Goal: Task Accomplishment & Management: Complete application form

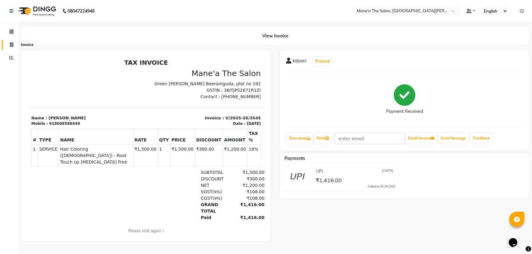
click at [11, 44] on icon at bounding box center [11, 44] width 3 height 5
select select "7205"
select select "service"
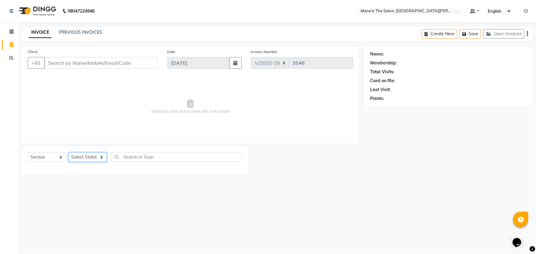
click at [92, 158] on select "Select Stylist Anam Anil Faeam Junaid New Manager [PERSON_NAME] Owner Rani [PER…" at bounding box center [88, 158] width 38 height 10
select select "71352"
click at [69, 153] on select "Select Stylist Anam Anil Faeam Junaid New Manager [PERSON_NAME] Owner Rani [PER…" at bounding box center [88, 158] width 38 height 10
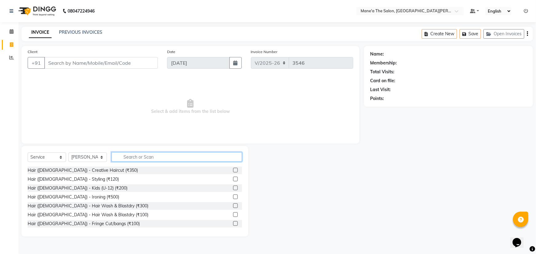
click at [140, 154] on input "text" at bounding box center [177, 157] width 131 height 10
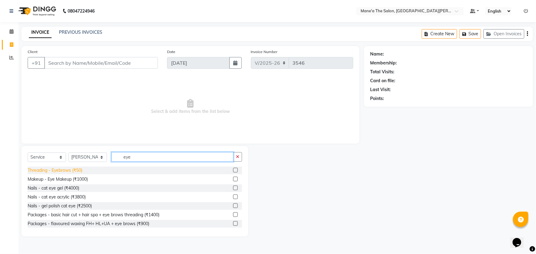
type input "eye"
click at [77, 169] on div "Threading - Eyebrows (₹50)" at bounding box center [55, 170] width 55 height 6
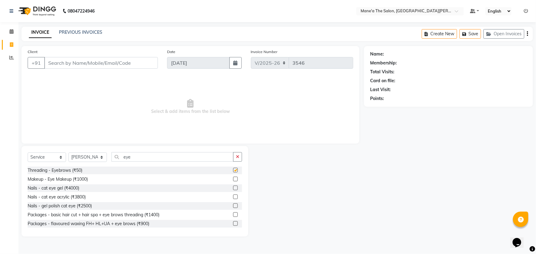
checkbox input "false"
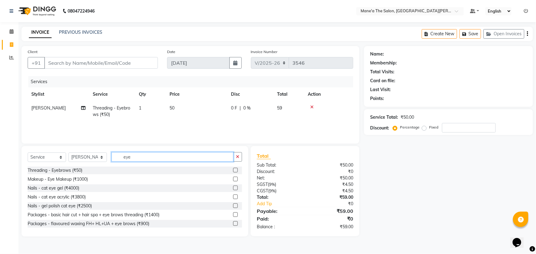
click at [137, 157] on input "eye" at bounding box center [173, 157] width 122 height 10
type input "e"
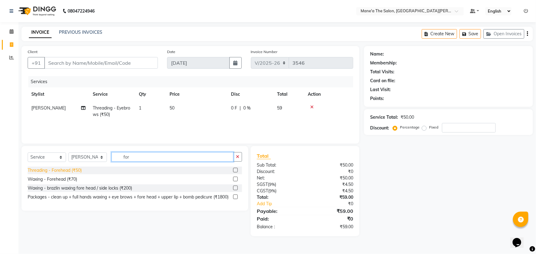
type input "for"
click at [68, 171] on div "Threading - Forehead (₹50)" at bounding box center [55, 170] width 54 height 6
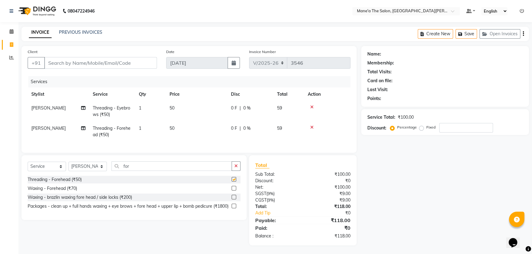
checkbox input "false"
click at [128, 171] on input "for" at bounding box center [172, 167] width 120 height 10
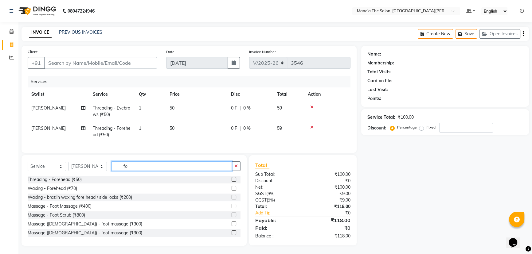
type input "f"
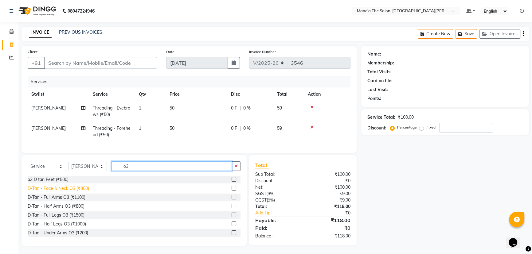
type input "o3"
click at [77, 192] on div "D-Tan - Face & Neck O3 (₹800)" at bounding box center [58, 189] width 61 height 6
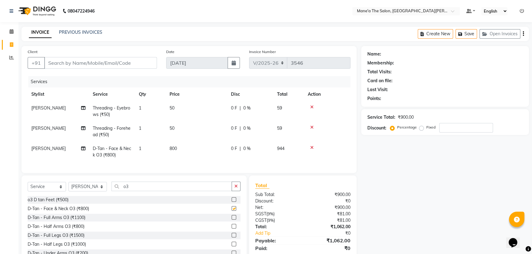
checkbox input "false"
click at [64, 66] on input "Client" at bounding box center [100, 63] width 113 height 12
type input "9"
type input "0"
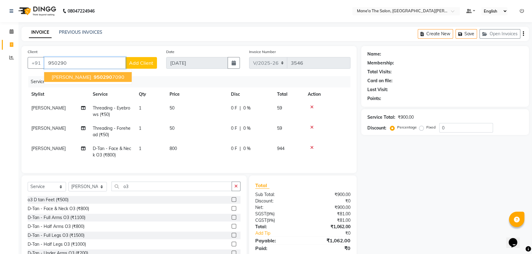
click at [94, 80] on span "950290" at bounding box center [103, 77] width 18 height 6
type input "9502907090"
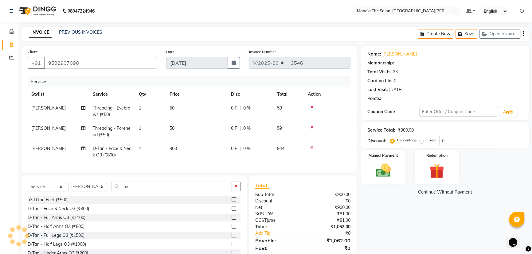
type input "20"
select select "1: Object"
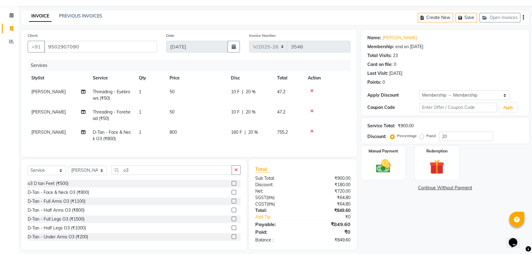
scroll to position [25, 0]
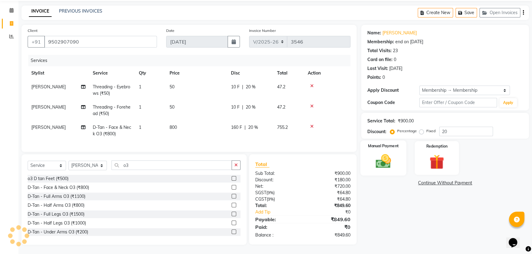
click at [385, 158] on img at bounding box center [383, 162] width 25 height 18
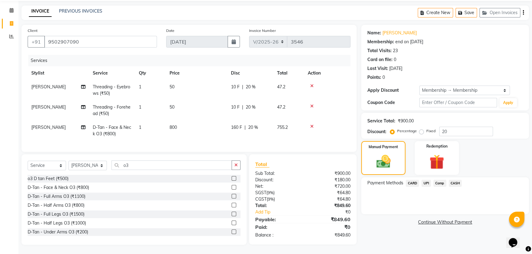
click at [428, 180] on span "UPI" at bounding box center [427, 183] width 10 height 7
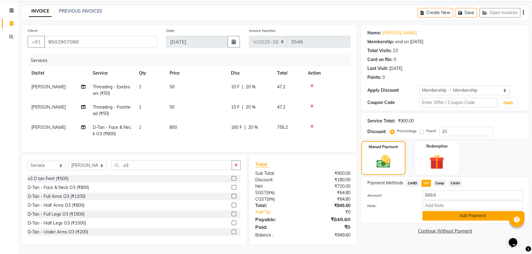
click at [458, 211] on button "Add Payment" at bounding box center [472, 216] width 100 height 10
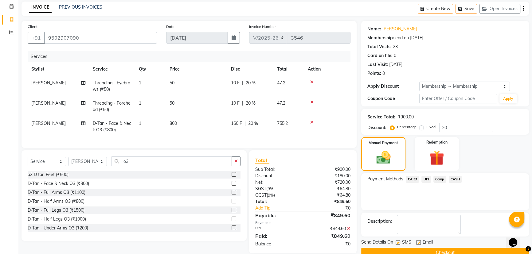
scroll to position [38, 0]
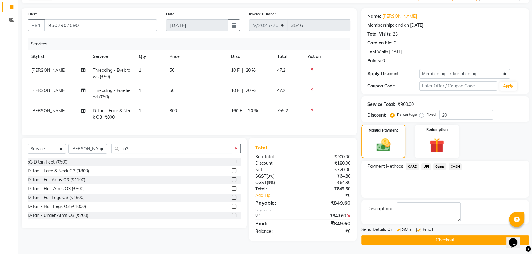
click at [436, 240] on button "Checkout" at bounding box center [445, 241] width 168 height 10
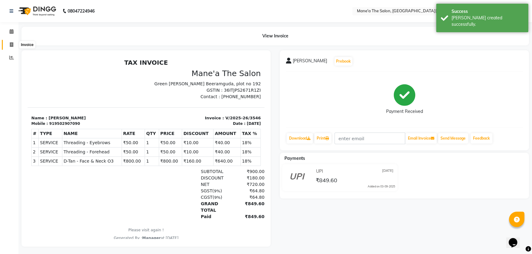
click at [11, 45] on icon at bounding box center [11, 44] width 3 height 5
select select "service"
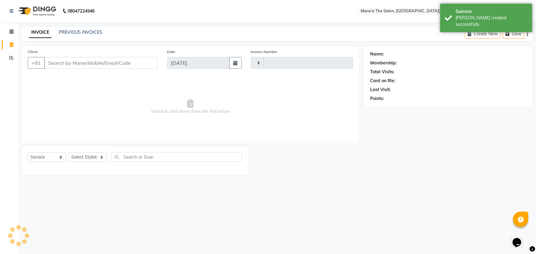
type input "3547"
select select "7205"
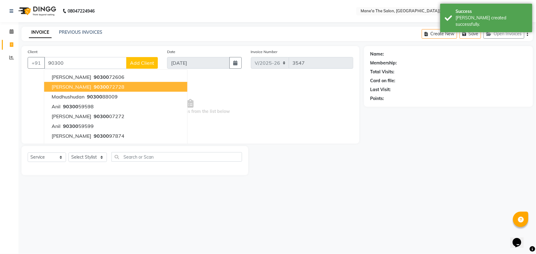
click at [94, 86] on span "90300" at bounding box center [101, 87] width 15 height 6
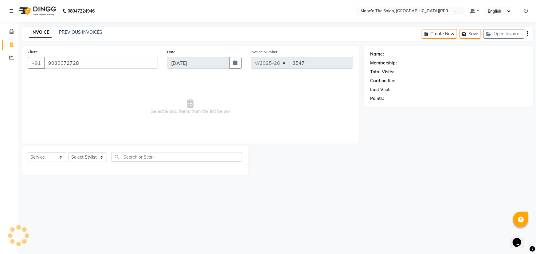
type input "9030072728"
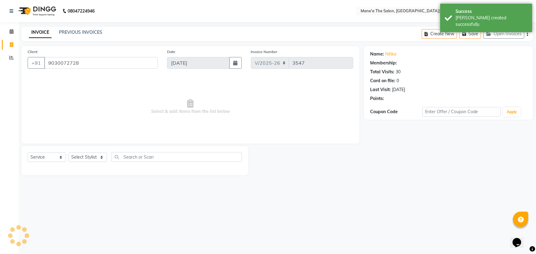
select select "1: Object"
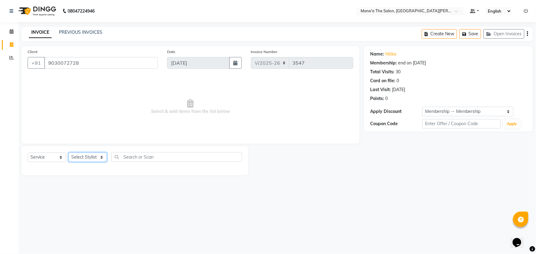
click at [93, 156] on select "Select Stylist Anam Anil Faeam Junaid New Manager [PERSON_NAME] Owner Rani [PER…" at bounding box center [88, 158] width 38 height 10
select select "71351"
click at [69, 153] on select "Select Stylist Anam Anil Faeam Junaid New Manager [PERSON_NAME] Owner Rani [PER…" at bounding box center [88, 158] width 38 height 10
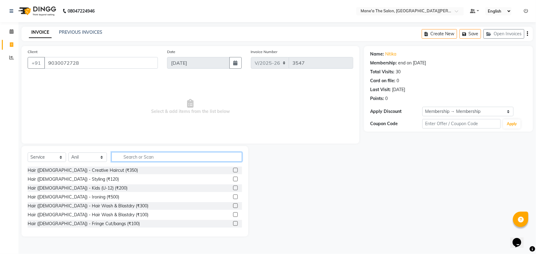
click at [128, 157] on input "text" at bounding box center [177, 157] width 131 height 10
type input "200"
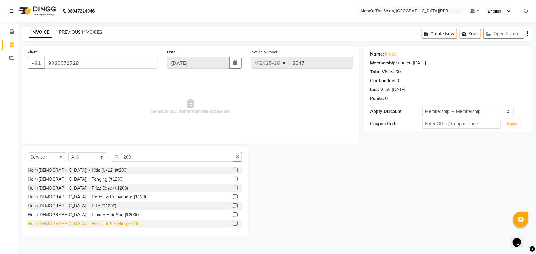
click at [88, 226] on div "Hair ([DEMOGRAPHIC_DATA]) - Hair Cut & Styling (₹200)" at bounding box center [84, 224] width 113 height 6
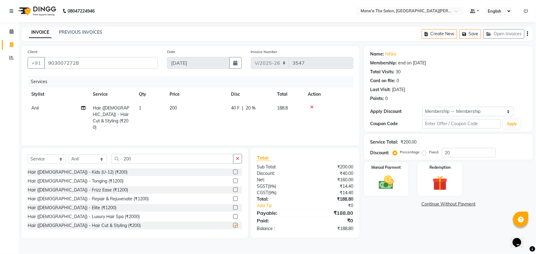
checkbox input "false"
click at [158, 162] on div "Select Service Product Membership Package Voucher Prepaid Gift Card Select Styl…" at bounding box center [135, 161] width 214 height 14
click at [159, 160] on input "200" at bounding box center [173, 159] width 122 height 10
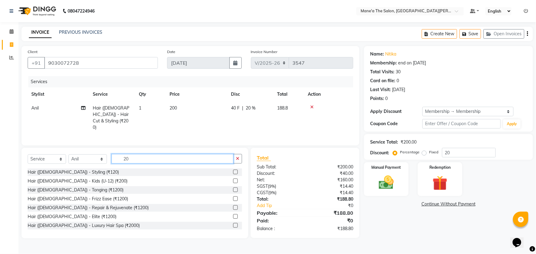
type input "2"
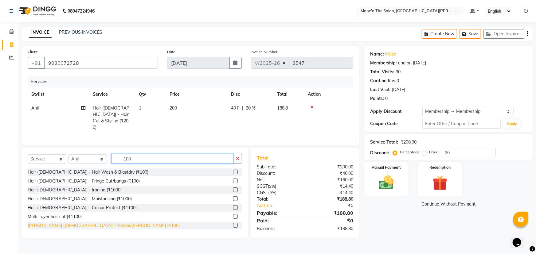
type input "100"
click at [78, 225] on div "[PERSON_NAME] ([DEMOGRAPHIC_DATA]) - Shave/[PERSON_NAME] (₹100)" at bounding box center [104, 226] width 152 height 6
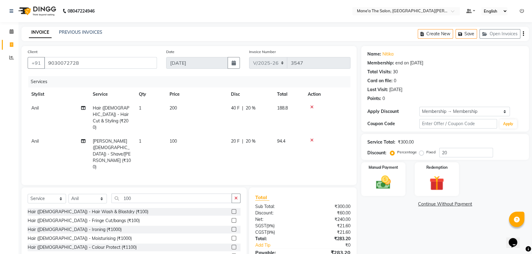
checkbox input "false"
click at [380, 179] on img at bounding box center [383, 183] width 25 height 18
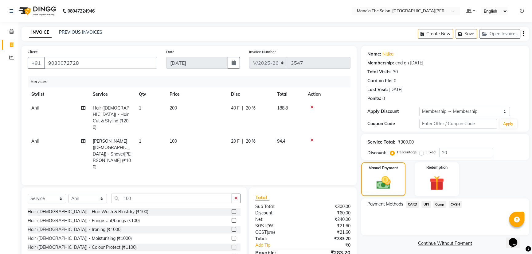
click at [424, 205] on span "UPI" at bounding box center [427, 204] width 10 height 7
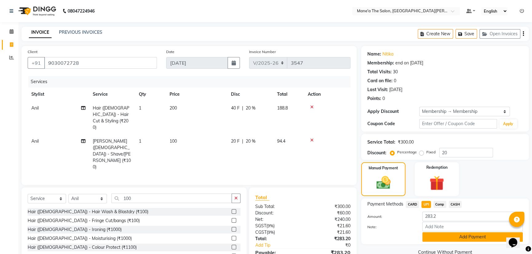
click at [467, 238] on button "Add Payment" at bounding box center [472, 238] width 100 height 10
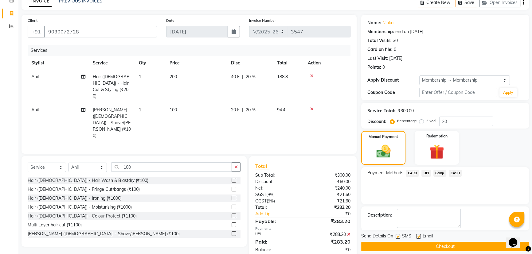
scroll to position [37, 0]
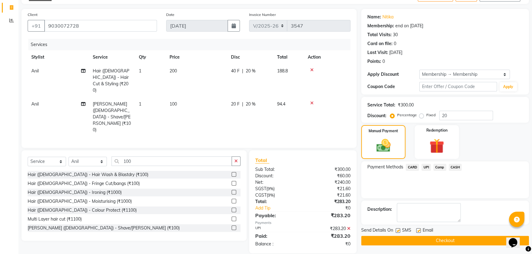
click at [437, 238] on button "Checkout" at bounding box center [445, 241] width 168 height 10
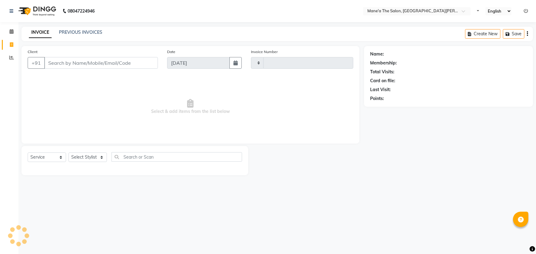
select select "service"
type input "3548"
select select "7205"
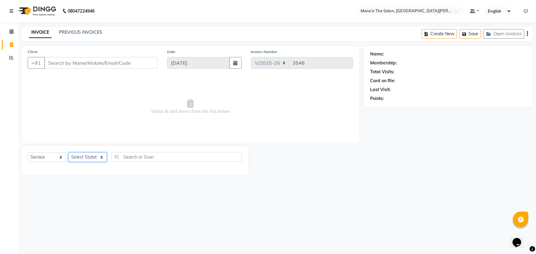
click at [92, 157] on select "Select Stylist Anam Anil Faeam Junaid New Manager [PERSON_NAME] Owner Rani [PER…" at bounding box center [88, 158] width 38 height 10
select select "85409"
click at [69, 153] on select "Select Stylist Anam Anil Faeam Junaid New Manager [PERSON_NAME] Owner Rani [PER…" at bounding box center [88, 158] width 38 height 10
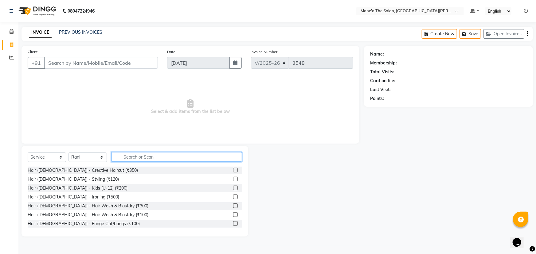
click at [147, 157] on input "text" at bounding box center [177, 157] width 131 height 10
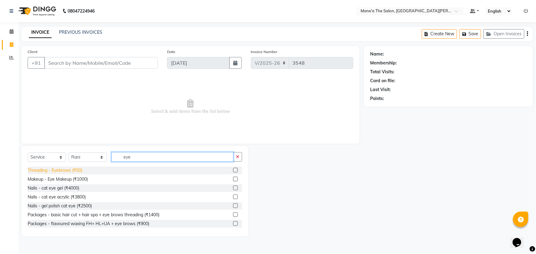
type input "eye"
click at [70, 173] on div "Threading - Eyebrows (₹50)" at bounding box center [55, 170] width 55 height 6
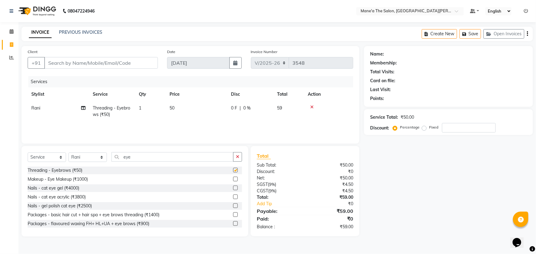
checkbox input "false"
click at [70, 64] on input "Client" at bounding box center [101, 63] width 114 height 12
type input "9"
type input "0"
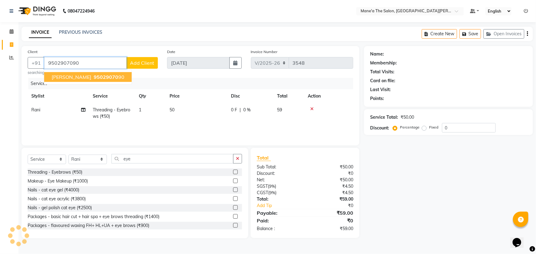
type input "9502907090"
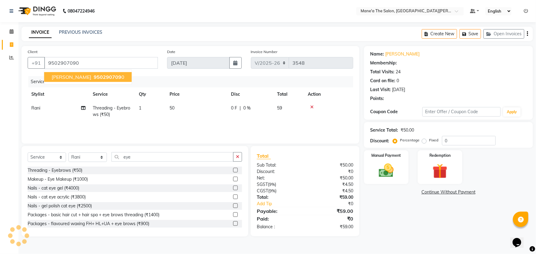
type input "20"
select select "1: Object"
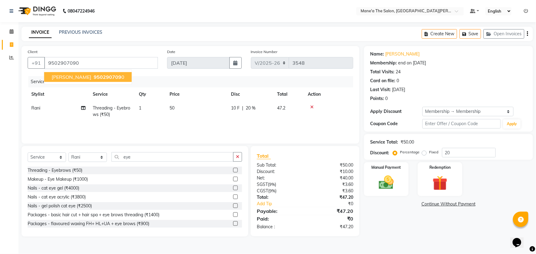
click at [59, 79] on span "[PERSON_NAME]" at bounding box center [72, 77] width 40 height 6
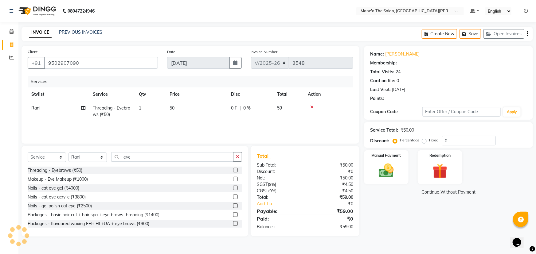
type input "20"
select select "1: Object"
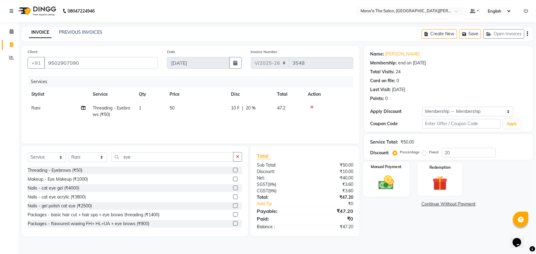
click at [375, 175] on img at bounding box center [386, 183] width 25 height 18
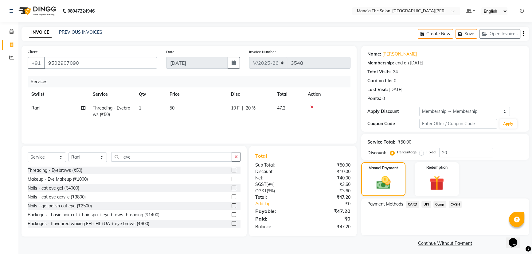
click at [425, 204] on span "UPI" at bounding box center [427, 204] width 10 height 7
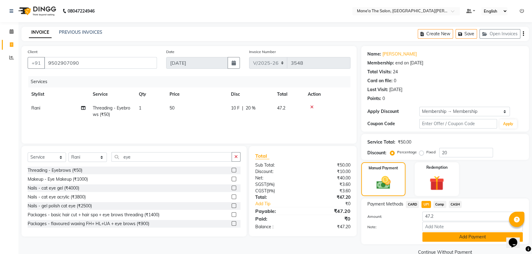
click at [438, 239] on button "Add Payment" at bounding box center [472, 238] width 100 height 10
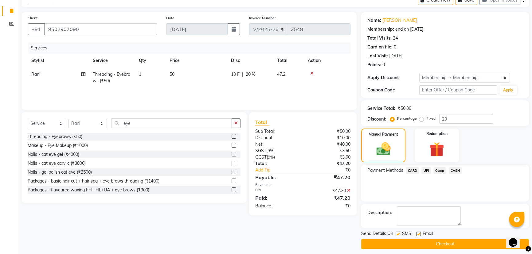
scroll to position [37, 0]
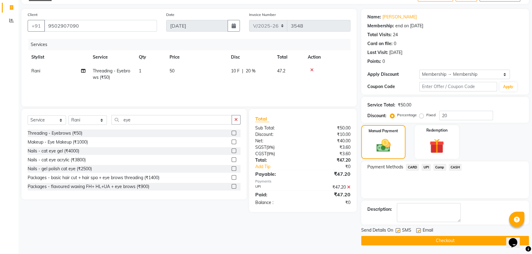
click at [436, 244] on button "Checkout" at bounding box center [445, 241] width 168 height 10
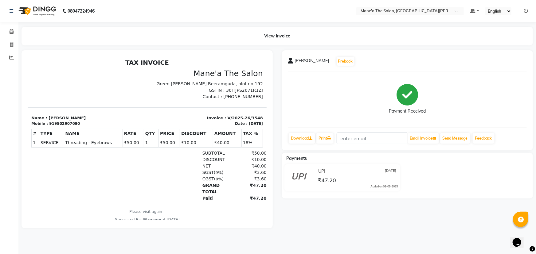
select select "service"
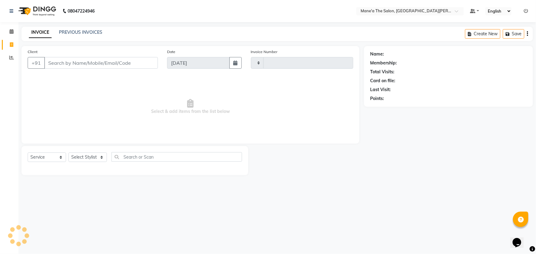
type input "3549"
select select "7205"
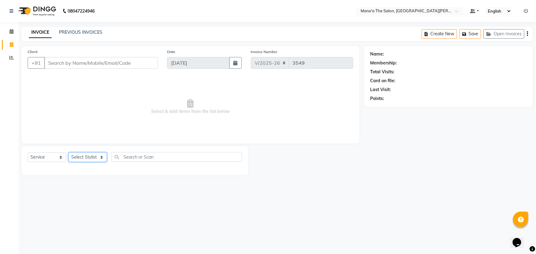
click at [92, 153] on select "Select Stylist Anam Anil Faeam Junaid New Manager [PERSON_NAME] Owner Rani [PER…" at bounding box center [88, 158] width 38 height 10
select select "85411"
click at [69, 153] on select "Select Stylist Anam Anil Faeam Junaid New Manager [PERSON_NAME] Owner Rani [PER…" at bounding box center [88, 158] width 38 height 10
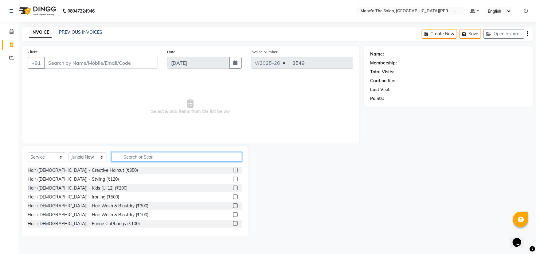
click at [143, 156] on input "text" at bounding box center [177, 157] width 131 height 10
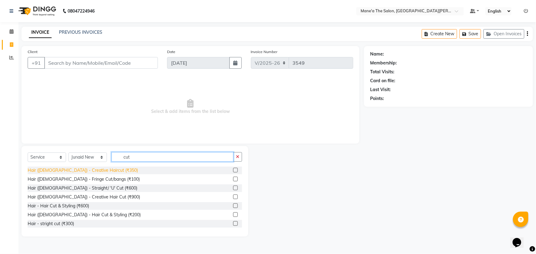
type input "cut"
click at [92, 168] on div "Hair ([DEMOGRAPHIC_DATA]) - Creative Haircut (₹350)" at bounding box center [83, 170] width 110 height 6
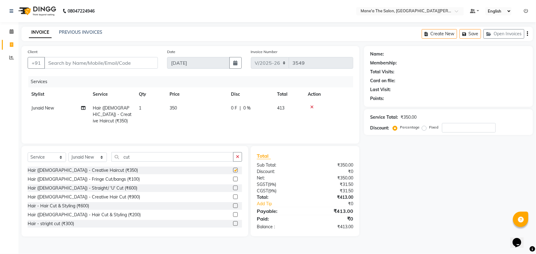
checkbox input "false"
click at [237, 157] on icon "button" at bounding box center [237, 157] width 3 height 4
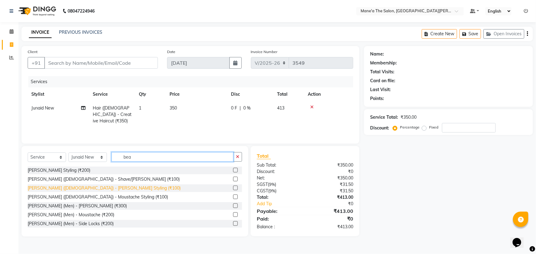
type input "bea"
click at [68, 189] on div "[PERSON_NAME] ([DEMOGRAPHIC_DATA]) - [PERSON_NAME] Styling (₹100)" at bounding box center [104, 188] width 153 height 6
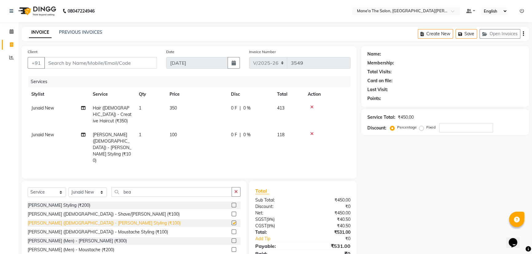
checkbox input "false"
click at [238, 187] on button "button" at bounding box center [236, 192] width 9 height 10
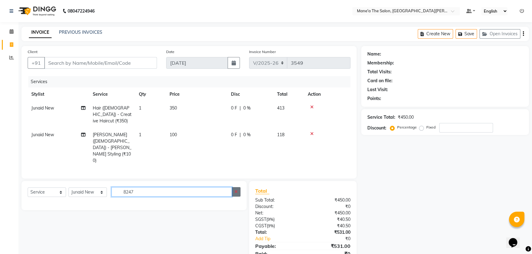
type input "8247"
click at [236, 190] on icon "button" at bounding box center [235, 192] width 3 height 4
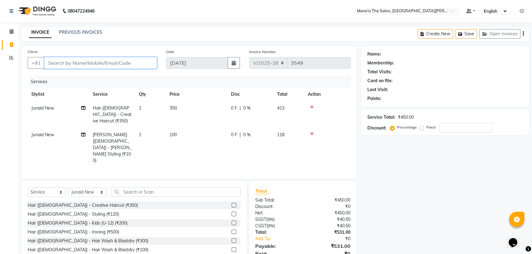
click at [81, 59] on input "Client" at bounding box center [100, 63] width 113 height 12
type input "8"
type input "0"
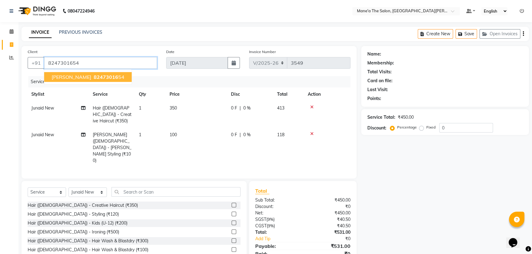
type input "8247301654"
select select "1: Object"
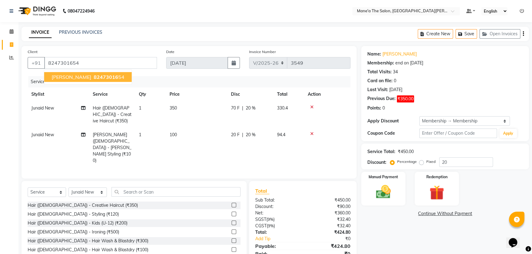
click at [80, 73] on button "pawan kalyan 82473016 54" at bounding box center [88, 77] width 88 height 10
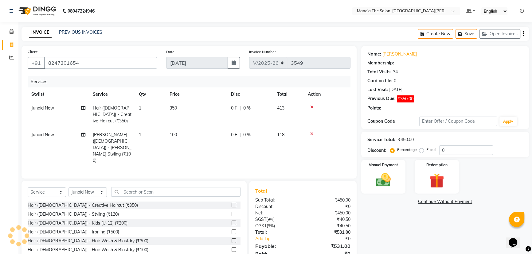
type input "20"
select select "1: Object"
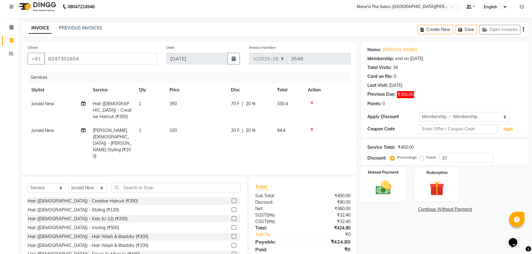
scroll to position [5, 0]
click at [387, 184] on img at bounding box center [383, 187] width 25 height 18
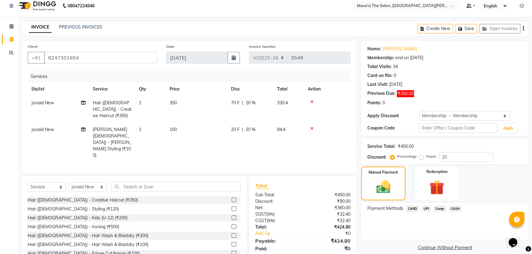
click at [425, 208] on span "UPI" at bounding box center [427, 209] width 10 height 7
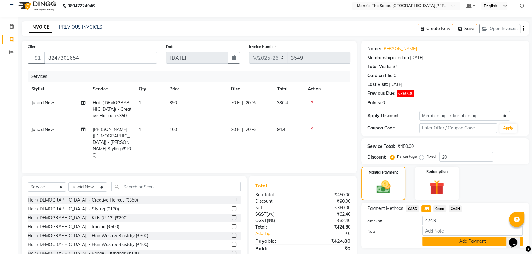
click at [439, 239] on button "Add Payment" at bounding box center [472, 242] width 100 height 10
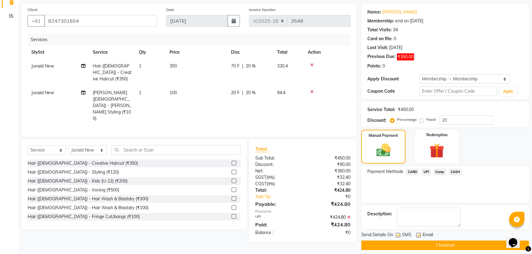
scroll to position [47, 0]
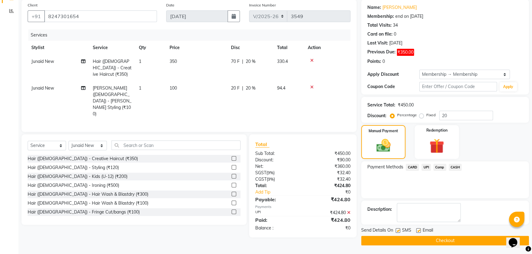
click at [441, 241] on button "Checkout" at bounding box center [445, 241] width 168 height 10
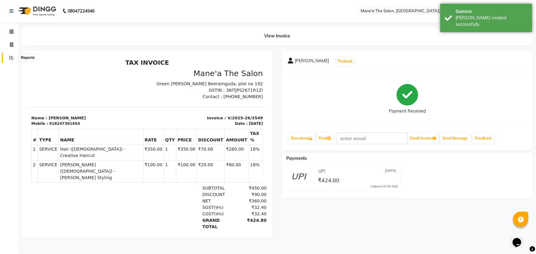
click at [14, 56] on span at bounding box center [11, 57] width 11 height 7
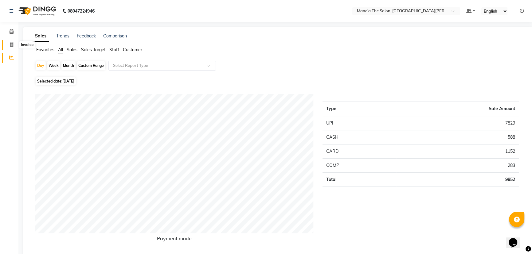
click at [10, 46] on icon at bounding box center [11, 44] width 3 height 5
select select "service"
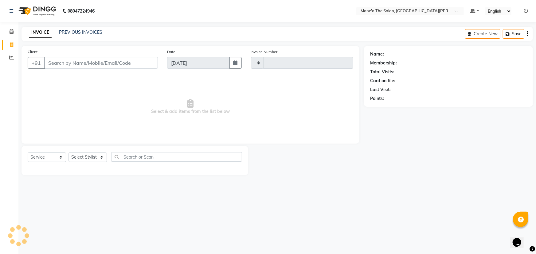
type input "3550"
select select "7205"
click at [86, 61] on input "Client" at bounding box center [101, 63] width 114 height 12
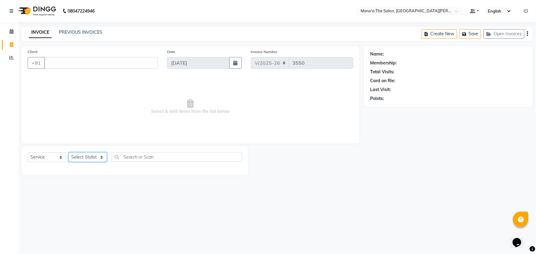
click at [100, 157] on select "Select Stylist Anam Anil Faeam Junaid New Manager [PERSON_NAME] Owner Rani [PER…" at bounding box center [88, 158] width 38 height 10
select select "71351"
click at [69, 153] on select "Select Stylist Anam Anil Faeam Junaid New Manager [PERSON_NAME] Owner Rani [PER…" at bounding box center [88, 158] width 38 height 10
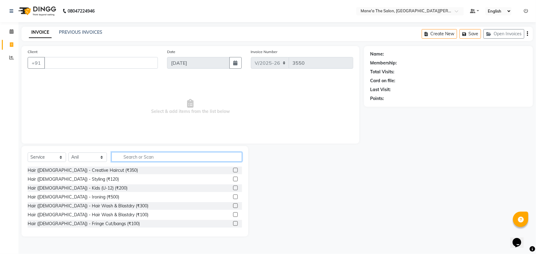
click at [166, 155] on input "text" at bounding box center [177, 157] width 131 height 10
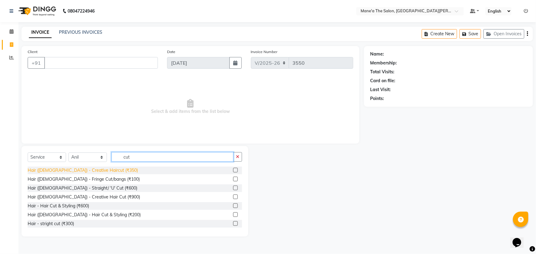
type input "cut"
click at [79, 173] on div "Hair ([DEMOGRAPHIC_DATA]) - Creative Haircut (₹350)" at bounding box center [83, 170] width 110 height 6
checkbox input "false"
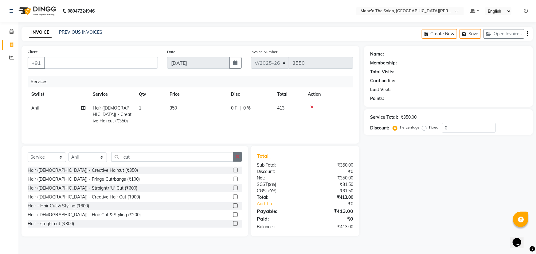
click at [241, 156] on button "button" at bounding box center [237, 157] width 9 height 10
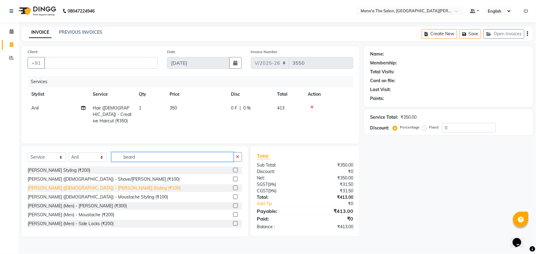
type input "beard"
click at [69, 187] on div "[PERSON_NAME] ([DEMOGRAPHIC_DATA]) - [PERSON_NAME] Styling (₹100)" at bounding box center [104, 188] width 153 height 6
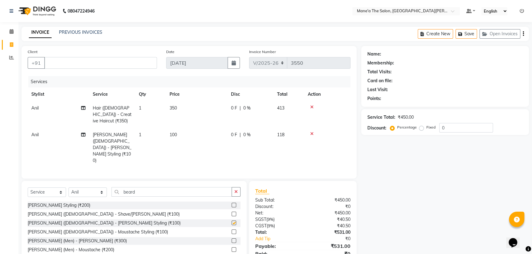
checkbox input "false"
click at [235, 190] on icon "button" at bounding box center [235, 192] width 3 height 4
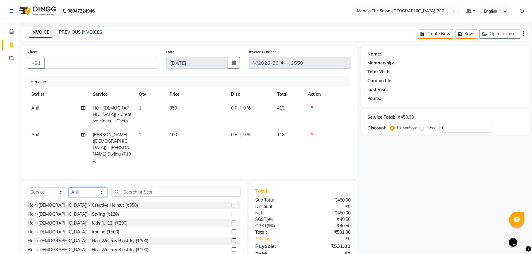
click at [88, 188] on select "Select Stylist Anam Anil Faeam Junaid New Manager [PERSON_NAME] Owner Rani [PER…" at bounding box center [88, 193] width 38 height 10
select select "85411"
click at [69, 188] on select "Select Stylist Anam Anil Faeam Junaid New Manager [PERSON_NAME] Owner Rani [PER…" at bounding box center [88, 193] width 38 height 10
click at [148, 187] on input "text" at bounding box center [176, 192] width 129 height 10
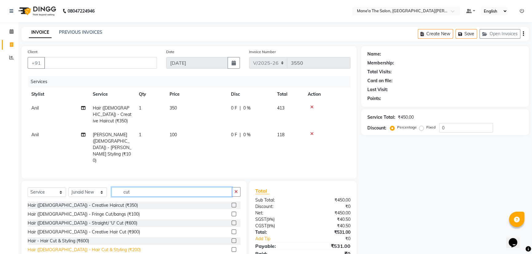
type input "cut"
click at [96, 247] on div "Hair ([DEMOGRAPHIC_DATA]) - Hair Cut & Styling (₹200)" at bounding box center [84, 250] width 113 height 6
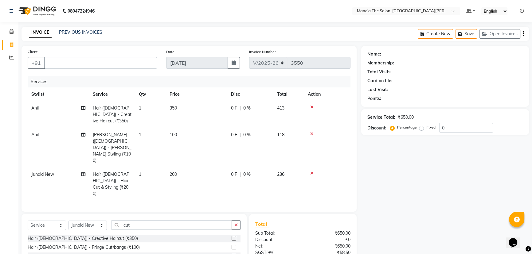
checkbox input "false"
click at [237, 223] on icon "button" at bounding box center [235, 225] width 3 height 4
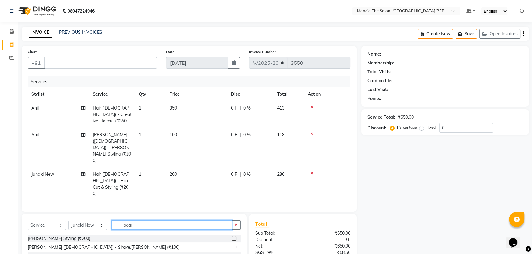
type input "bear"
click at [91, 253] on div "[PERSON_NAME] ([DEMOGRAPHIC_DATA]) - [PERSON_NAME] Styling (₹100)" at bounding box center [104, 256] width 153 height 6
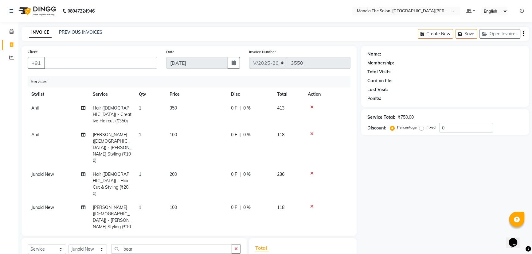
checkbox input "false"
click at [232, 245] on button "button" at bounding box center [236, 250] width 9 height 10
click at [124, 60] on input "Client" at bounding box center [100, 63] width 113 height 12
type input "9"
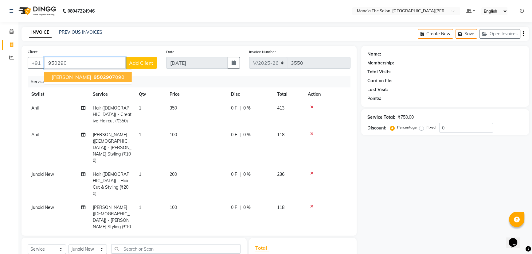
click at [92, 77] on ngb-highlight "950290 7090" at bounding box center [108, 77] width 32 height 6
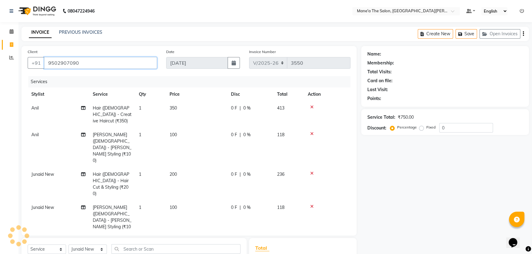
type input "9502907090"
select select "1: Object"
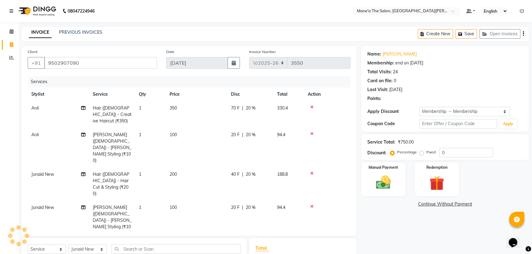
type input "20"
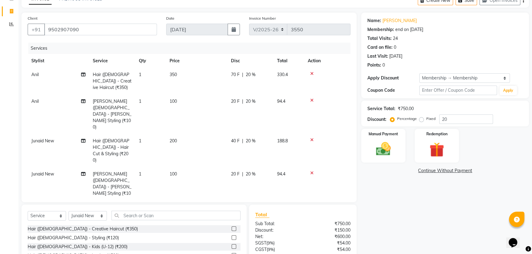
scroll to position [46, 0]
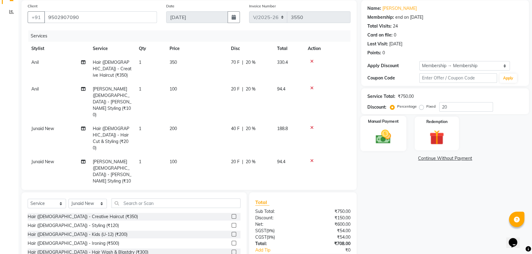
click at [377, 140] on img at bounding box center [383, 137] width 25 height 18
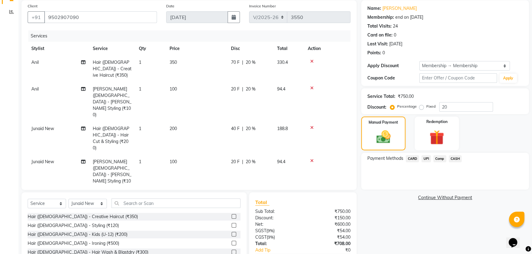
click at [429, 159] on span "UPI" at bounding box center [427, 158] width 10 height 7
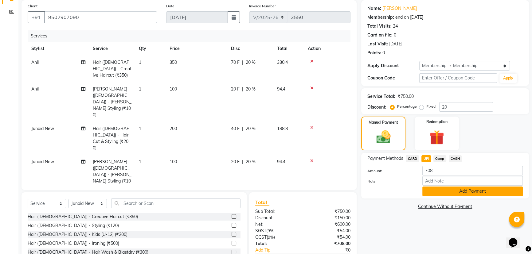
click at [479, 193] on button "Add Payment" at bounding box center [472, 192] width 100 height 10
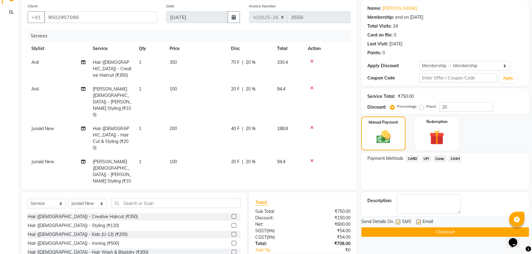
scroll to position [58, 0]
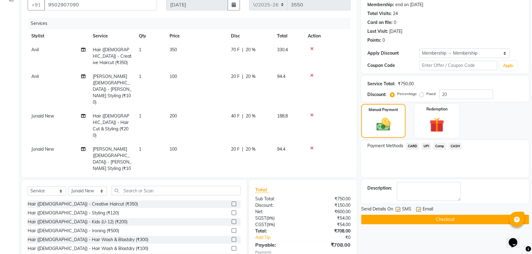
click at [444, 219] on button "Checkout" at bounding box center [445, 220] width 168 height 10
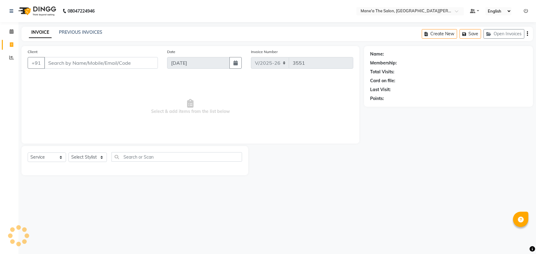
select select "7205"
select select "service"
click at [104, 58] on input "Client" at bounding box center [101, 63] width 114 height 12
type input "8000871439"
click at [142, 59] on button "Add Client" at bounding box center [142, 63] width 32 height 12
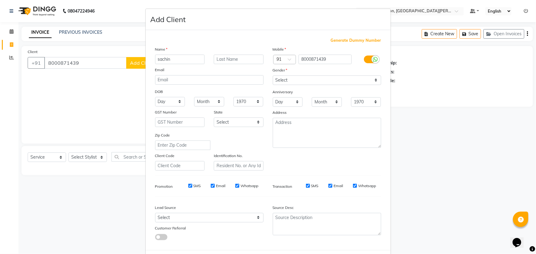
type input "sachin"
click at [305, 79] on select "Select Male Female Other Prefer Not To Say" at bounding box center [327, 81] width 108 height 10
select select "male"
click at [273, 76] on select "Select Male Female Other Prefer Not To Say" at bounding box center [327, 81] width 108 height 10
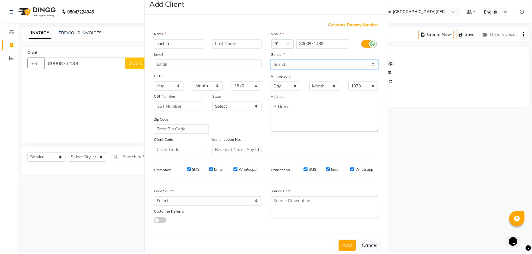
scroll to position [31, 0]
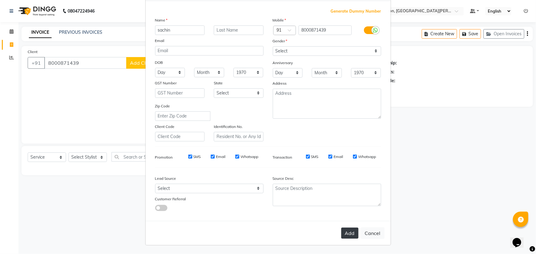
click at [344, 230] on button "Add" at bounding box center [349, 233] width 17 height 11
select select
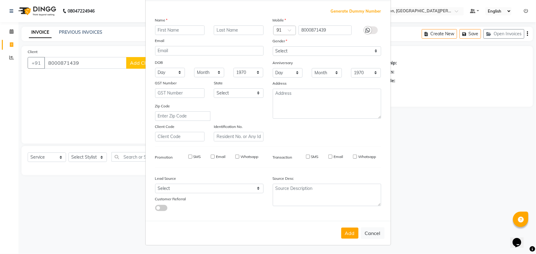
select select
checkbox input "false"
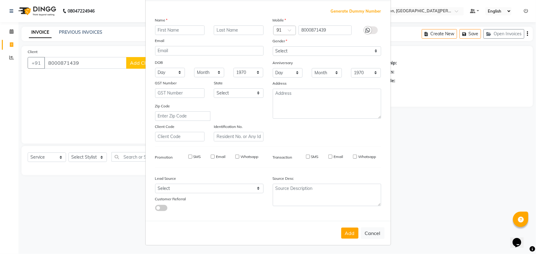
checkbox input "false"
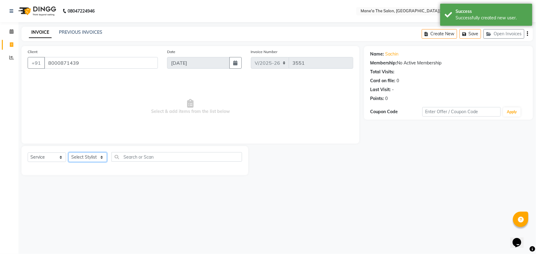
click at [92, 157] on select "Select Stylist Anam Anil Faeam Junaid New Manager [PERSON_NAME] Owner Rani [PER…" at bounding box center [88, 158] width 38 height 10
select select "71351"
click at [69, 153] on select "Select Stylist Anam Anil Faeam Junaid New Manager [PERSON_NAME] Owner Rani [PER…" at bounding box center [88, 158] width 38 height 10
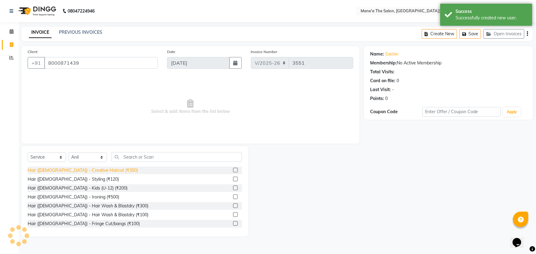
click at [90, 171] on div "Hair ([DEMOGRAPHIC_DATA]) - Creative Haircut (₹350)" at bounding box center [83, 170] width 110 height 6
checkbox input "false"
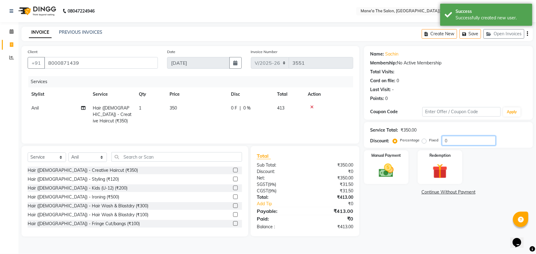
click at [476, 138] on input "0" at bounding box center [469, 141] width 54 height 10
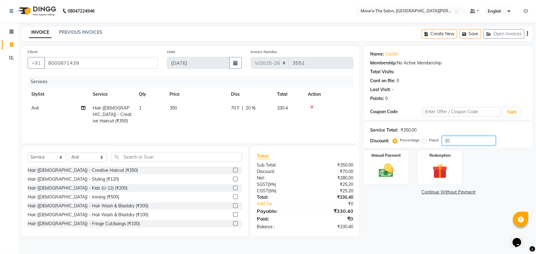
drag, startPoint x: 460, startPoint y: 138, endPoint x: 464, endPoint y: 130, distance: 8.9
click at [459, 138] on input "20" at bounding box center [469, 141] width 54 height 10
type input "2"
click at [394, 172] on img at bounding box center [386, 171] width 25 height 18
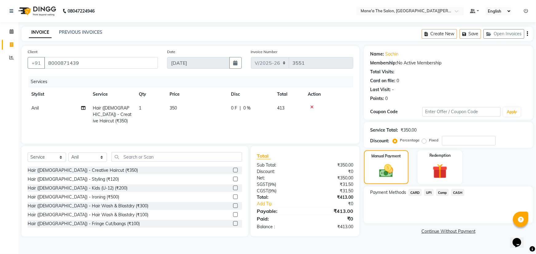
click at [428, 192] on span "UPI" at bounding box center [429, 192] width 10 height 7
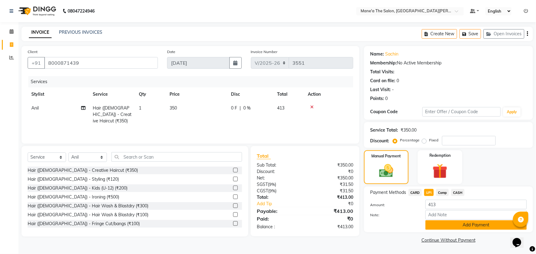
click at [434, 227] on button "Add Payment" at bounding box center [476, 226] width 101 height 10
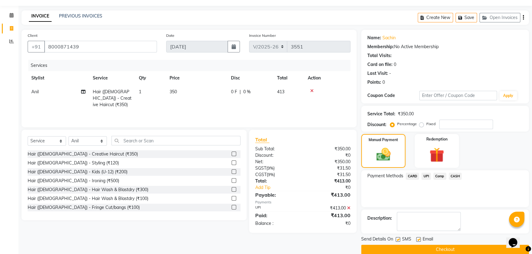
scroll to position [25, 0]
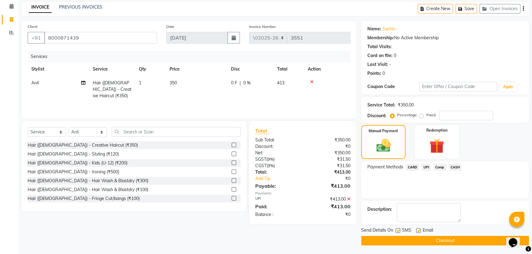
click at [433, 240] on button "Checkout" at bounding box center [445, 241] width 168 height 10
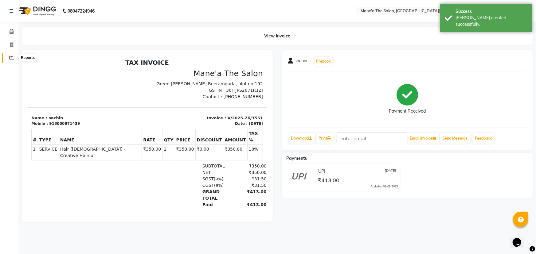
click at [8, 57] on span at bounding box center [11, 57] width 11 height 7
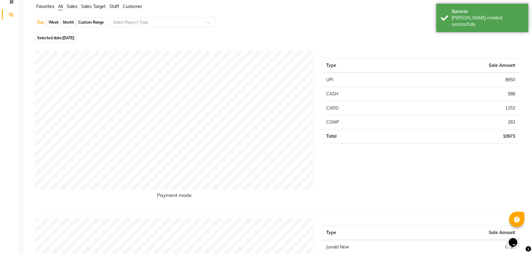
scroll to position [28, 0]
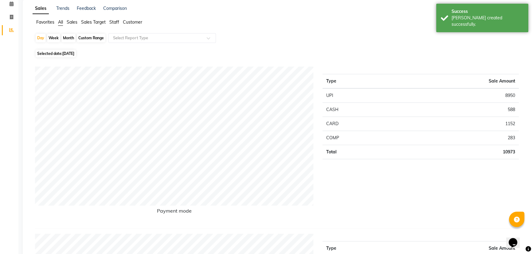
click at [54, 38] on div "Week" at bounding box center [53, 38] width 13 height 9
select select "9"
select select "2025"
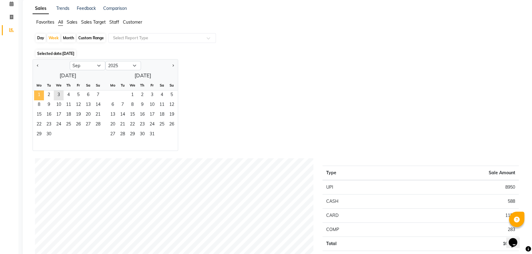
click at [38, 96] on span "1" at bounding box center [39, 96] width 10 height 10
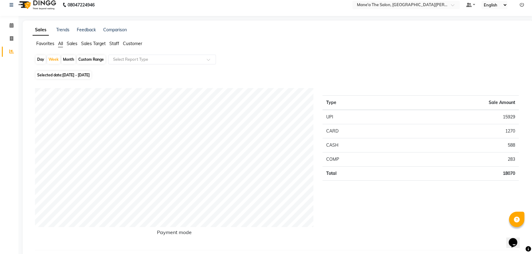
scroll to position [0, 0]
